Goal: Communication & Community: Share content

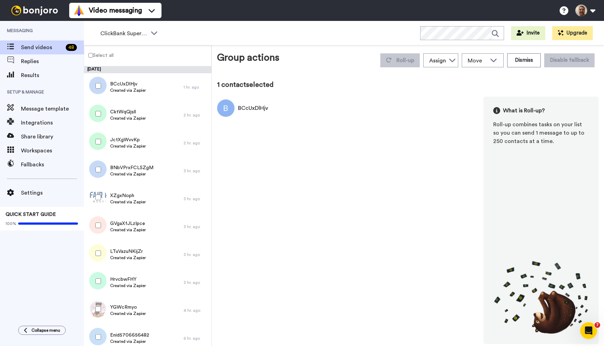
click at [90, 58] on label "Select all" at bounding box center [98, 55] width 29 height 8
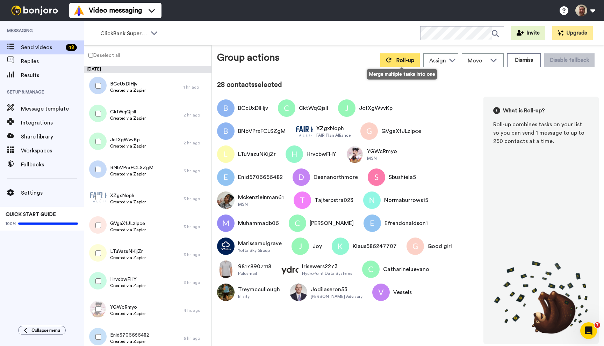
click at [394, 61] on button "Roll-up" at bounding box center [399, 60] width 39 height 14
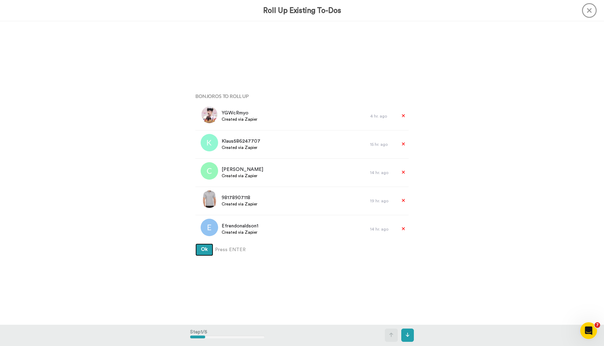
click at [195, 244] on button "Ok" at bounding box center [204, 250] width 18 height 13
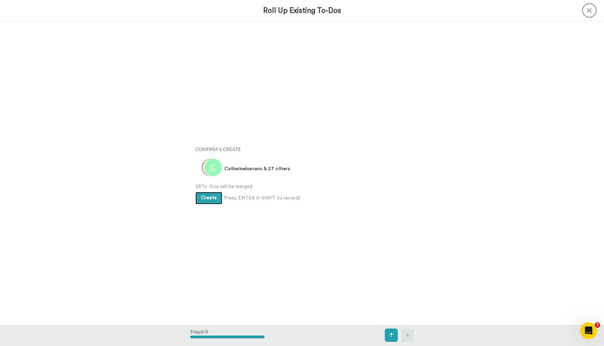
scroll to position [1214, 0]
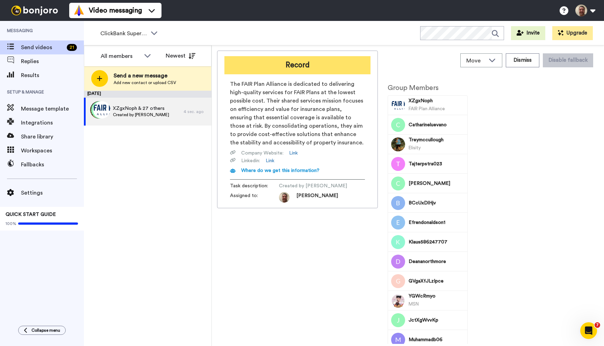
click at [297, 61] on button "Record" at bounding box center [297, 65] width 146 height 18
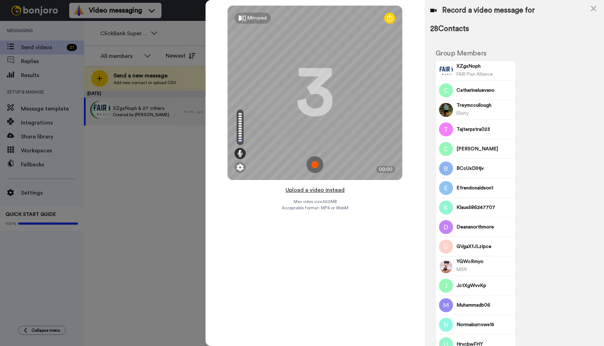
click at [316, 189] on button "Upload a video instead" at bounding box center [314, 190] width 63 height 9
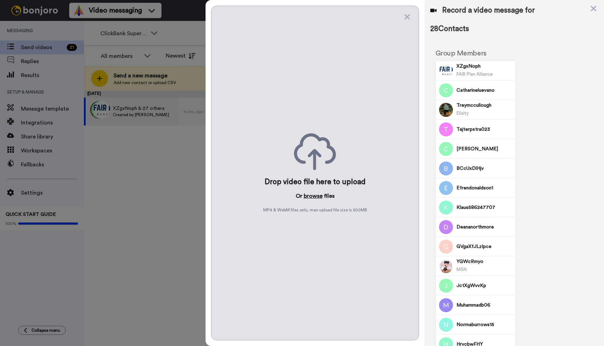
click at [315, 195] on button "browse" at bounding box center [313, 196] width 19 height 8
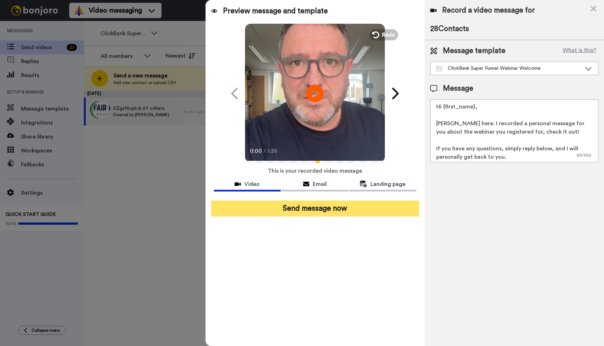
click at [337, 214] on button "Send message now" at bounding box center [315, 209] width 208 height 16
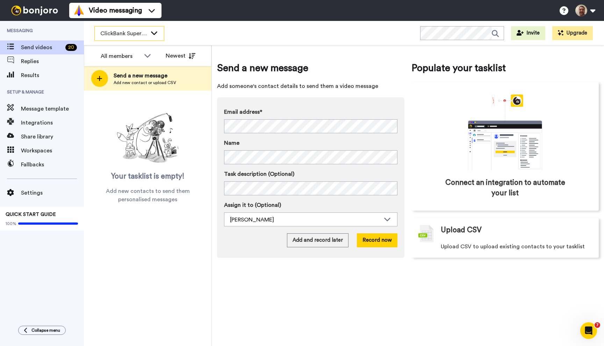
click at [130, 36] on span "ClickBank Super Funnel Webinar Registrants" at bounding box center [123, 33] width 47 height 8
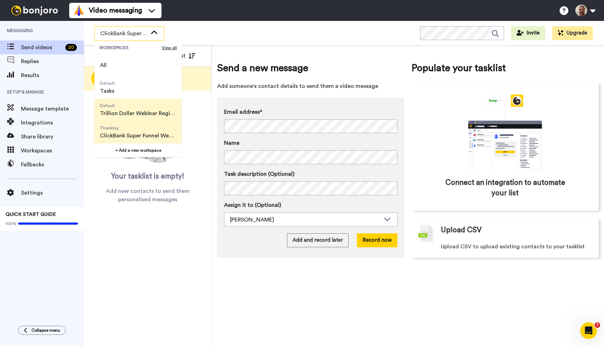
click at [132, 110] on span "Trillion Dollar Webinar Registrants" at bounding box center [138, 113] width 76 height 8
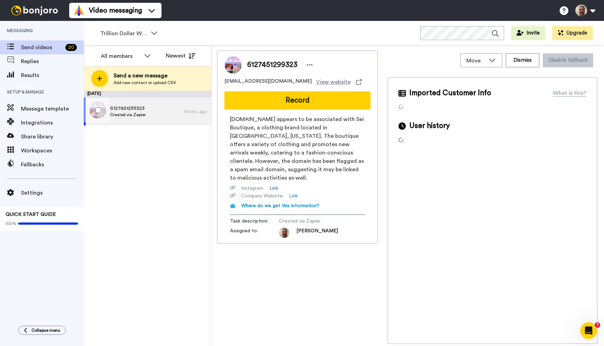
click at [132, 110] on span "6127451299323" at bounding box center [128, 108] width 36 height 7
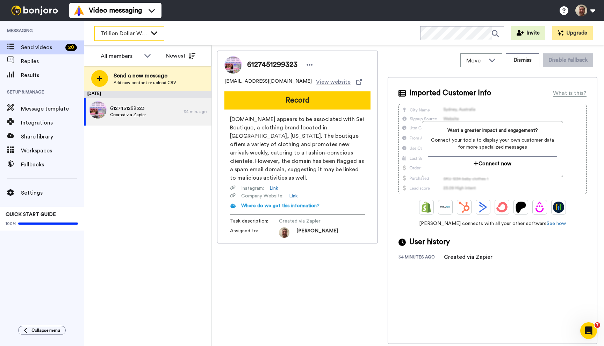
click at [140, 32] on span "Trillion Dollar Webinar Registrants" at bounding box center [123, 33] width 47 height 8
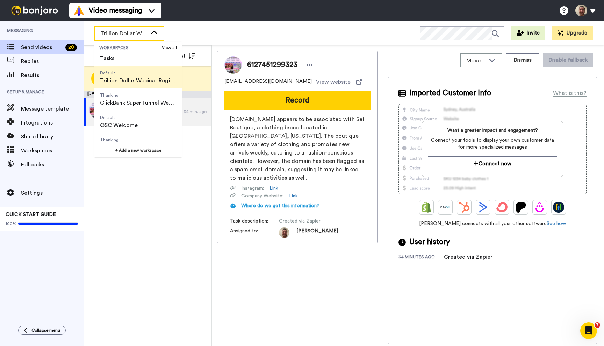
scroll to position [39, 0]
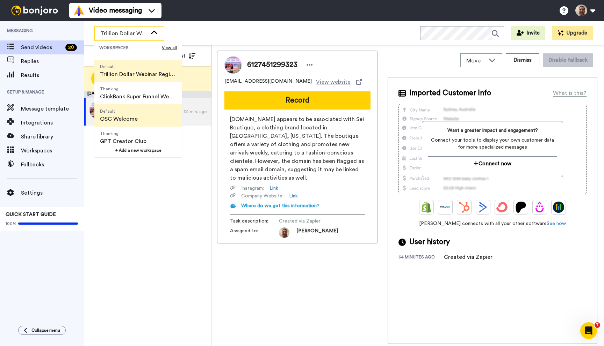
click at [128, 120] on span "OSC Welcome" at bounding box center [119, 119] width 38 height 8
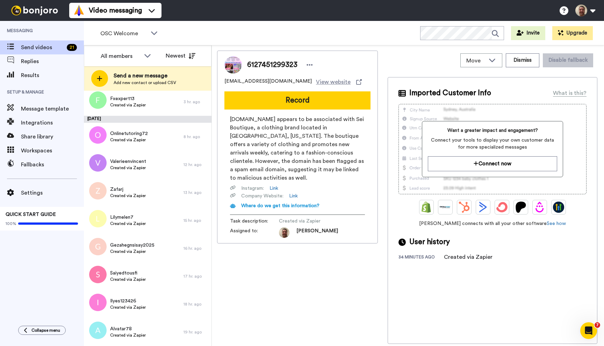
scroll to position [0, 0]
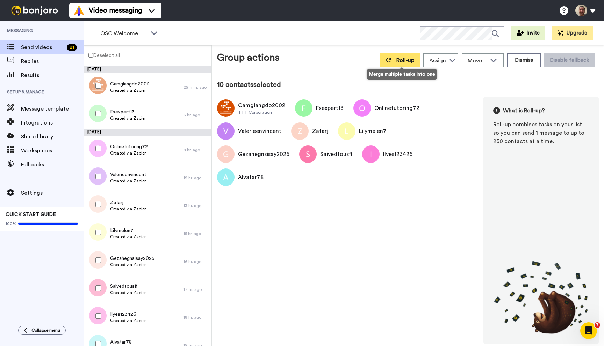
click at [393, 64] on button "Roll-up" at bounding box center [399, 60] width 39 height 14
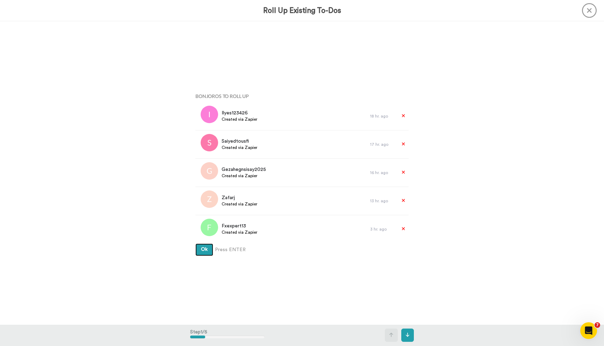
click at [195, 244] on button "Ok" at bounding box center [204, 250] width 18 height 13
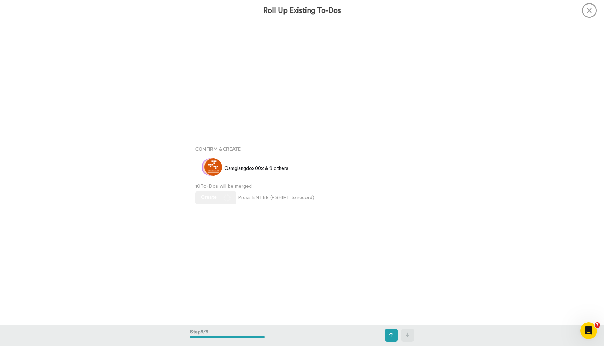
scroll to position [1214, 0]
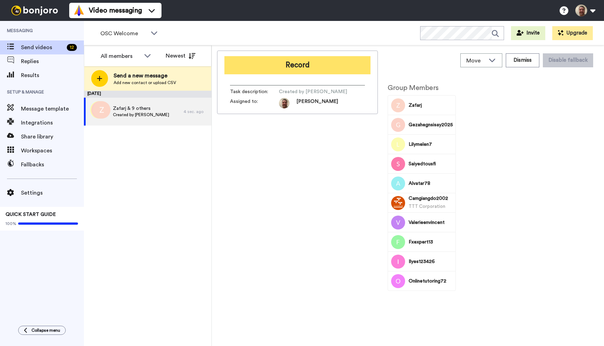
click at [293, 57] on button "Record" at bounding box center [297, 65] width 146 height 18
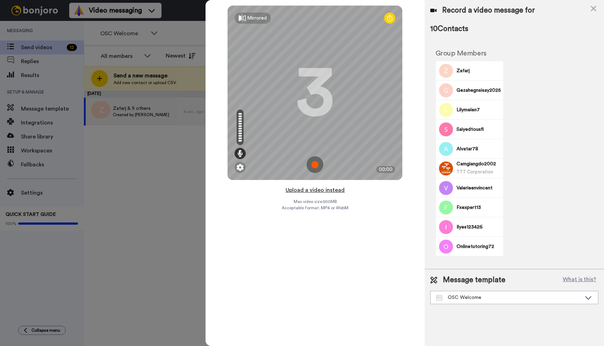
click at [314, 190] on button "Upload a video instead" at bounding box center [314, 190] width 63 height 9
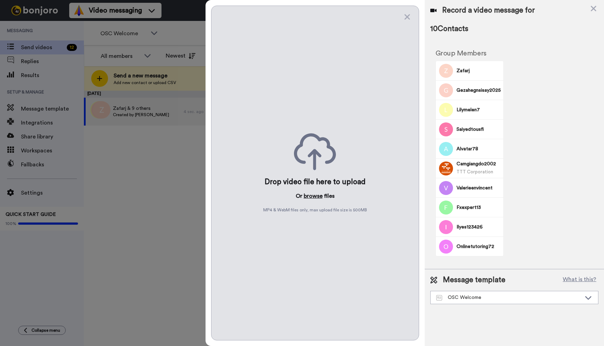
click at [313, 197] on button "browse" at bounding box center [313, 196] width 19 height 8
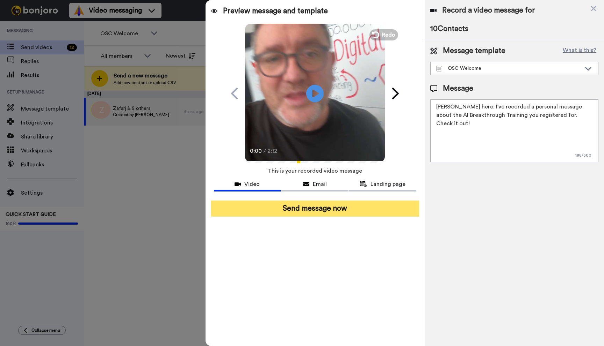
click at [305, 204] on button "Send message now" at bounding box center [315, 209] width 208 height 16
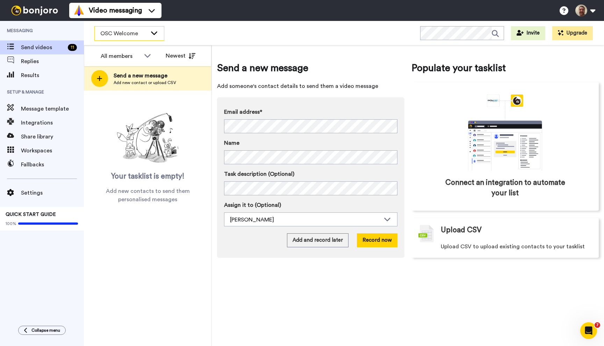
click at [145, 34] on span "OSC Welcome" at bounding box center [123, 33] width 47 height 8
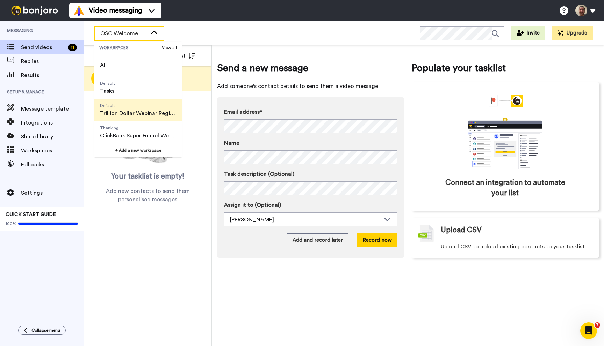
scroll to position [45, 0]
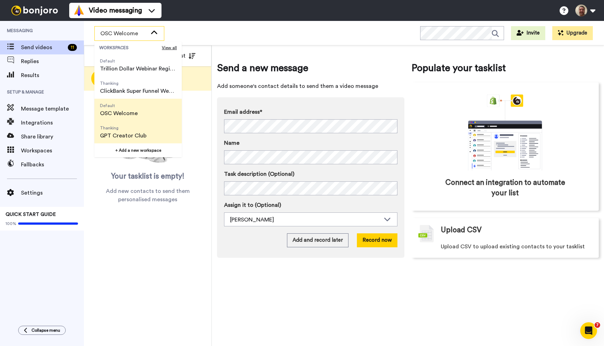
click at [133, 137] on span "GPT Creator Club" at bounding box center [123, 136] width 46 height 8
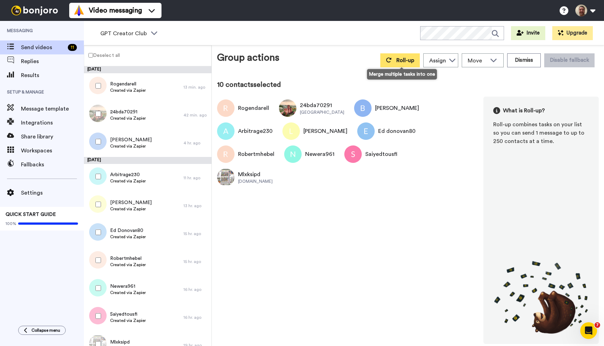
click at [404, 58] on span "Roll-up" at bounding box center [405, 61] width 18 height 6
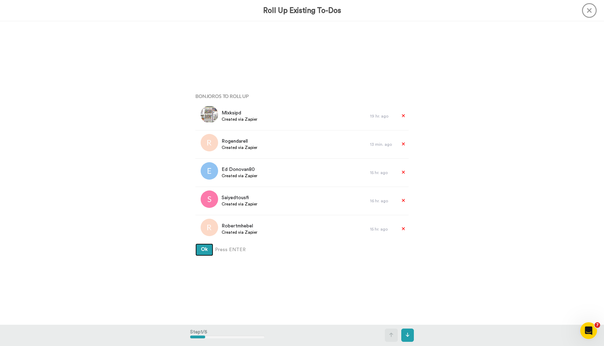
click at [195, 244] on button "Ok" at bounding box center [204, 250] width 18 height 13
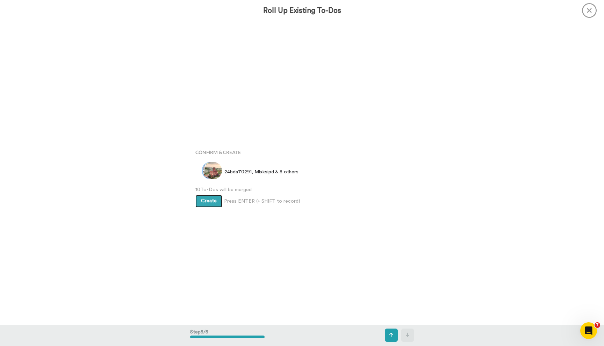
scroll to position [1214, 0]
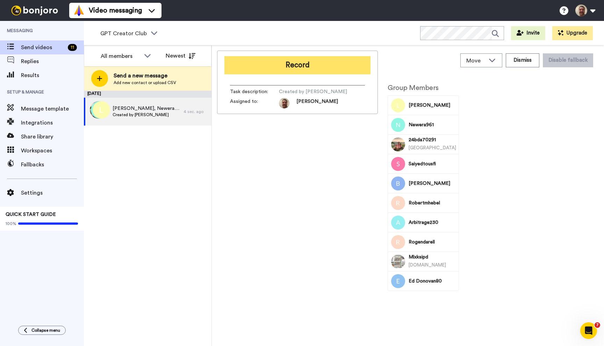
click at [305, 66] on button "Record" at bounding box center [297, 65] width 146 height 18
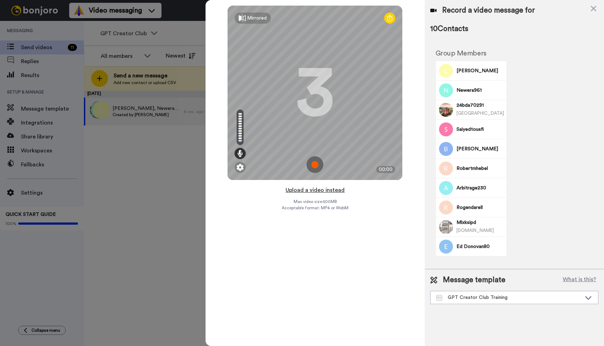
click at [315, 189] on button "Upload a video instead" at bounding box center [314, 190] width 63 height 9
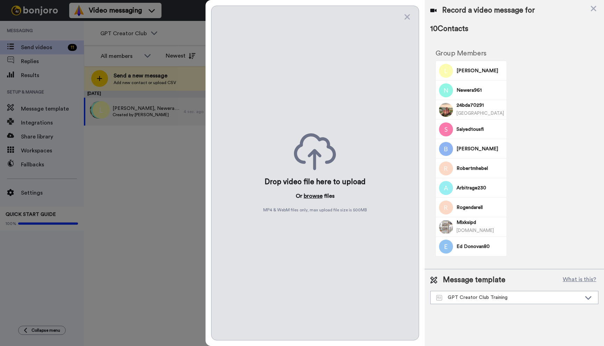
click at [312, 196] on button "browse" at bounding box center [313, 196] width 19 height 8
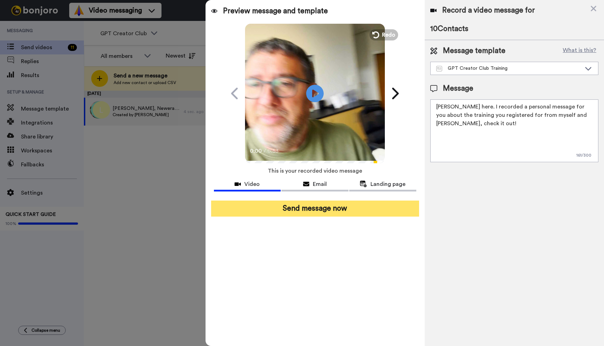
click at [293, 213] on button "Send message now" at bounding box center [315, 209] width 208 height 16
